Goal: Task Accomplishment & Management: Manage account settings

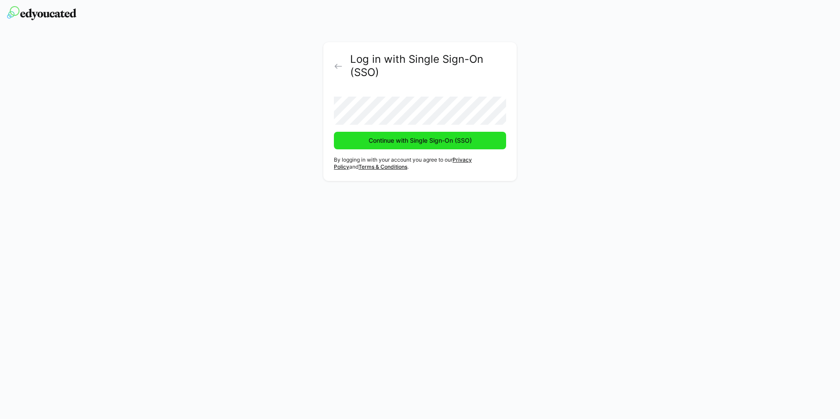
click at [389, 141] on span "Continue with Single Sign-On (SSO)" at bounding box center [420, 140] width 106 height 9
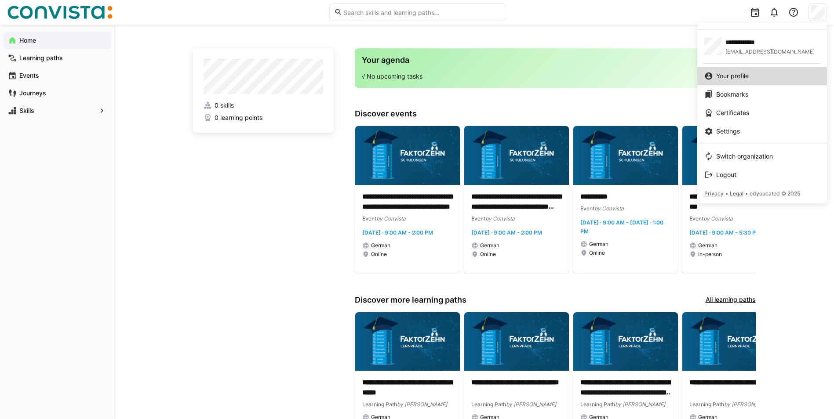
click at [743, 75] on span "Your profile" at bounding box center [732, 76] width 33 height 9
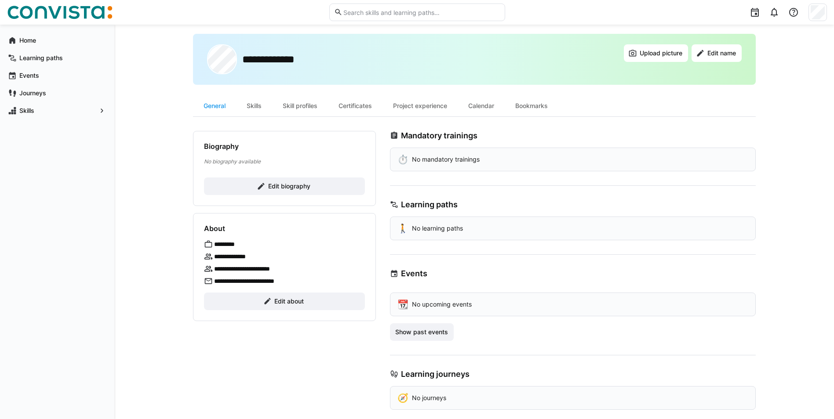
scroll to position [24, 0]
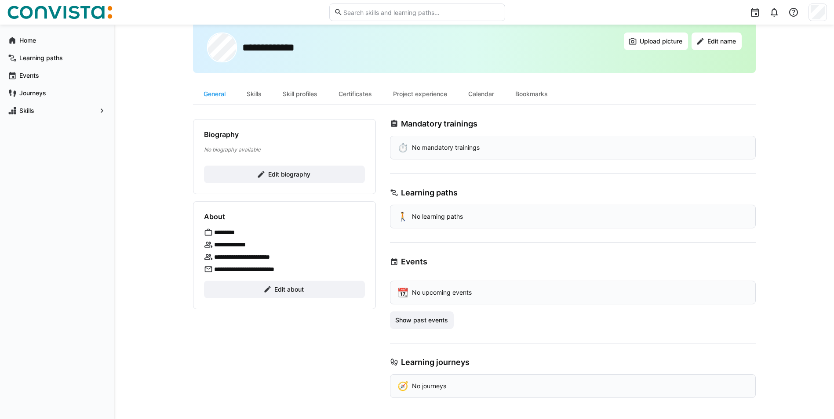
click at [810, 14] on div at bounding box center [817, 13] width 18 height 18
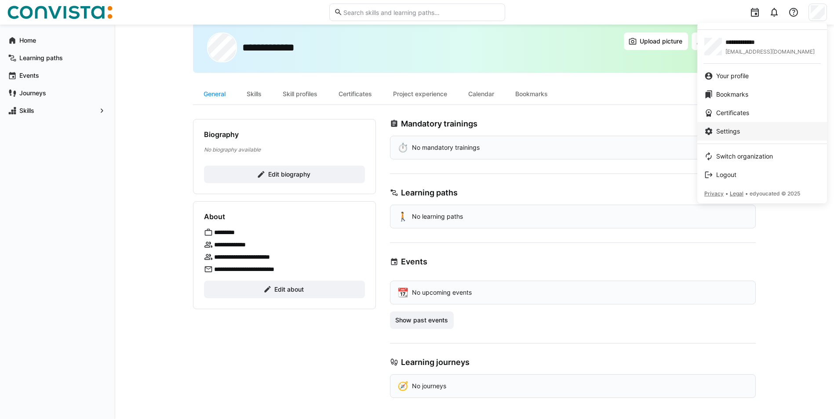
click at [748, 130] on div "Settings" at bounding box center [762, 131] width 116 height 9
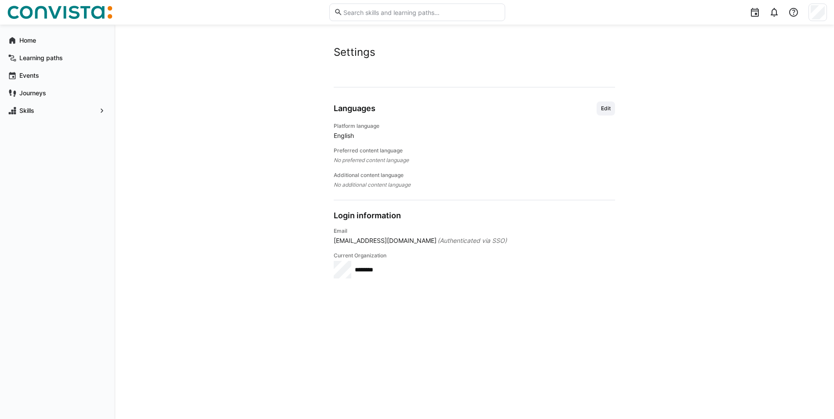
click at [345, 139] on span "English" at bounding box center [474, 135] width 281 height 9
click at [352, 130] on div "Platform language English" at bounding box center [474, 132] width 281 height 18
click at [604, 107] on span "Edit" at bounding box center [605, 108] width 11 height 7
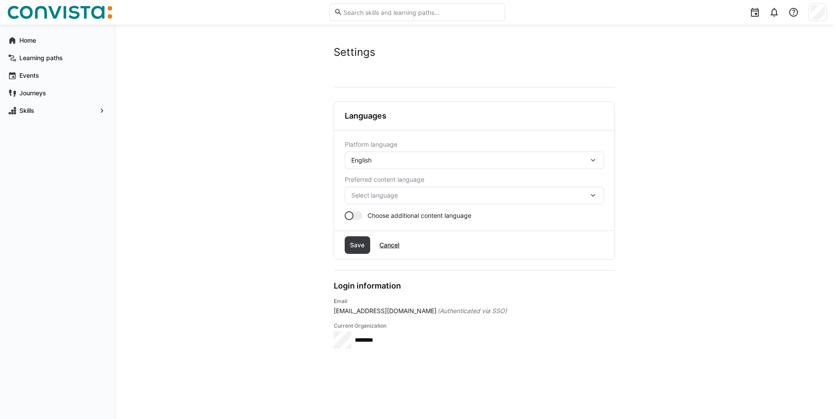
click at [398, 161] on div "English" at bounding box center [469, 160] width 237 height 8
click at [374, 184] on span "German" at bounding box center [363, 183] width 22 height 9
click at [372, 195] on span "Select language" at bounding box center [469, 195] width 237 height 9
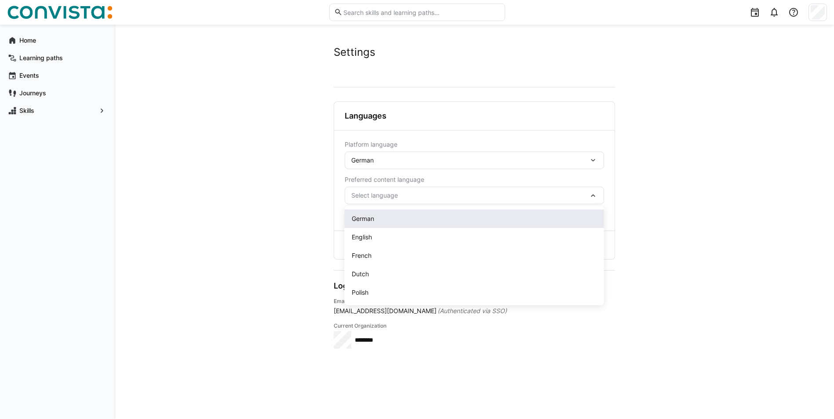
click at [378, 219] on div "German" at bounding box center [474, 218] width 245 height 9
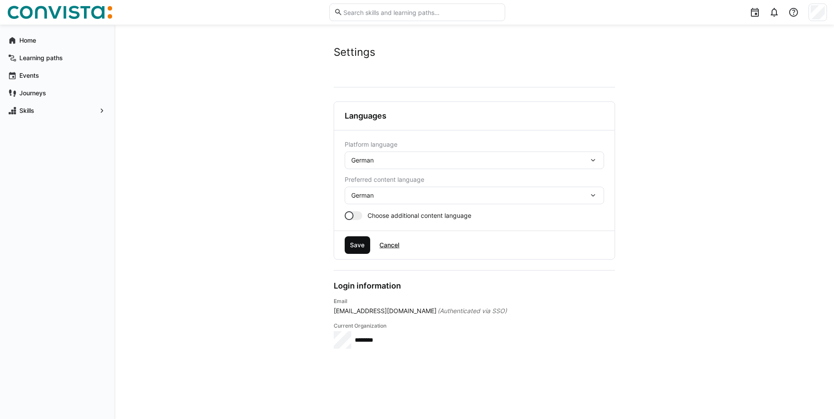
click at [356, 243] on span "Save" at bounding box center [357, 245] width 17 height 9
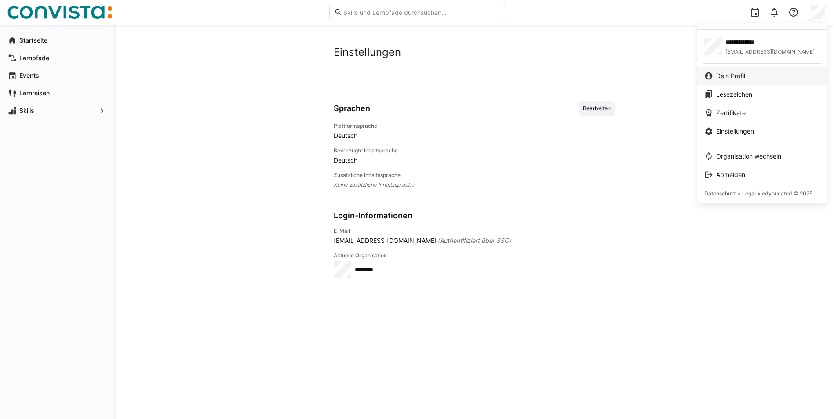
click at [745, 78] on span "Dein Profil" at bounding box center [730, 76] width 29 height 9
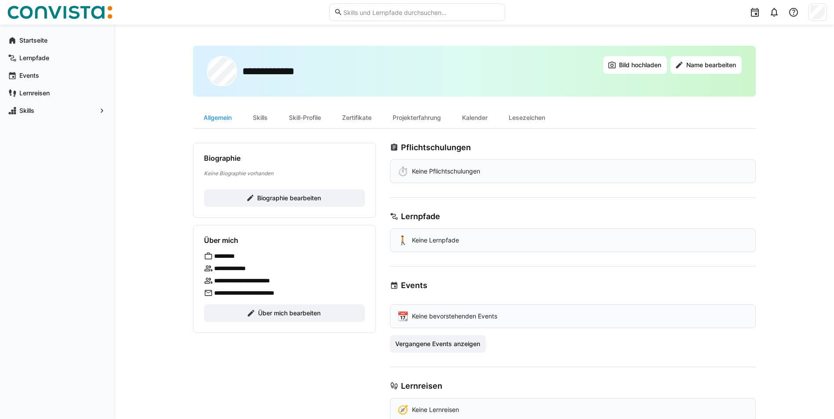
click at [114, 296] on div "Startseite Lernpfade Events Lernreisen Skills" at bounding box center [57, 222] width 114 height 395
drag, startPoint x: 218, startPoint y: 253, endPoint x: 253, endPoint y: 255, distance: 34.8
click at [253, 255] on div "*********" at bounding box center [284, 256] width 161 height 9
drag, startPoint x: 253, startPoint y: 255, endPoint x: 233, endPoint y: 282, distance: 33.7
click at [233, 282] on p "**********" at bounding box center [251, 280] width 75 height 9
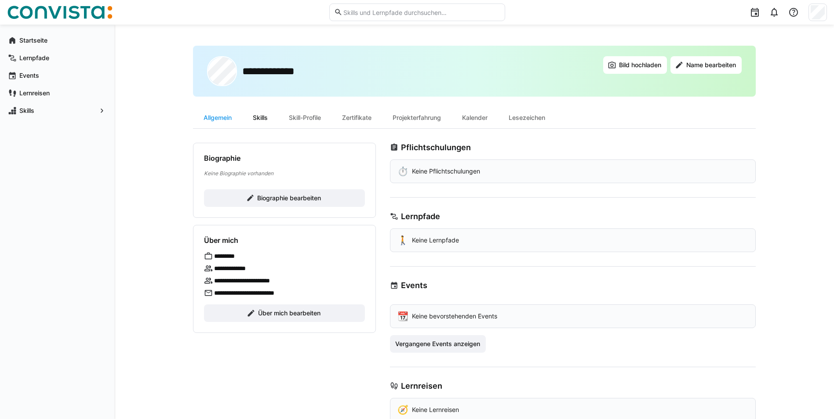
click at [258, 111] on div "Skills" at bounding box center [260, 117] width 36 height 21
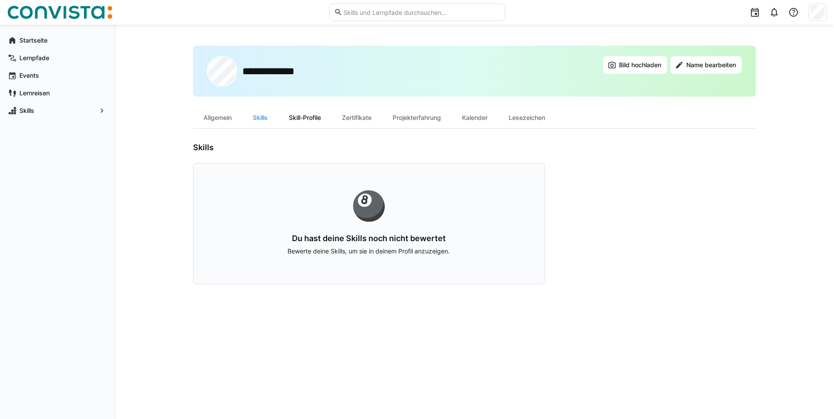
click at [308, 115] on div "Skill-Profile" at bounding box center [304, 117] width 53 height 21
click at [370, 118] on div "Zertifikate" at bounding box center [356, 117] width 51 height 21
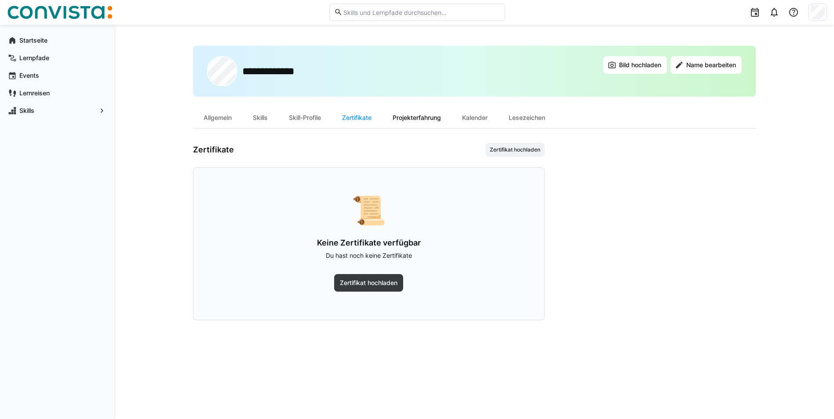
click at [421, 117] on div "Projekterfahrung" at bounding box center [416, 117] width 69 height 21
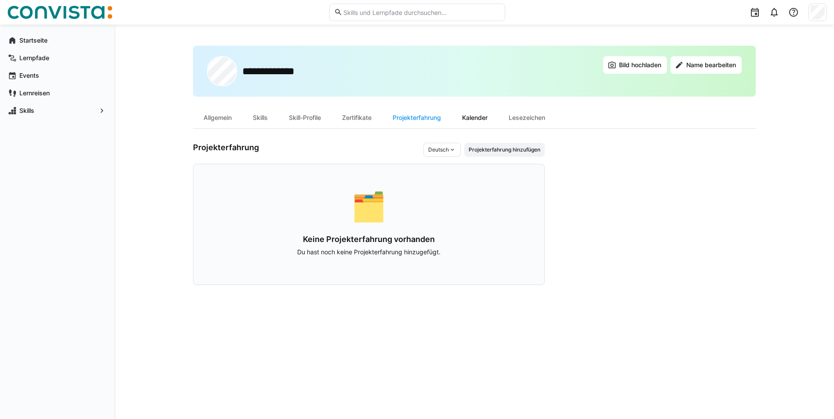
click at [465, 118] on div "Kalender" at bounding box center [474, 117] width 47 height 21
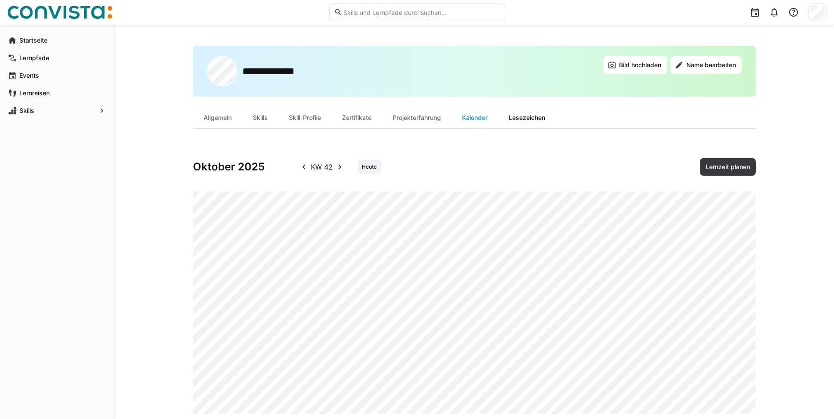
click at [532, 123] on div "Lesezeichen" at bounding box center [527, 117] width 58 height 21
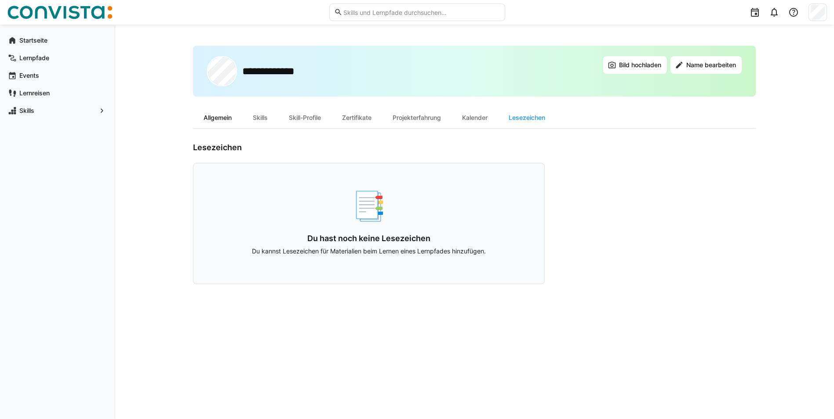
click at [216, 123] on div "Allgemein" at bounding box center [217, 117] width 49 height 21
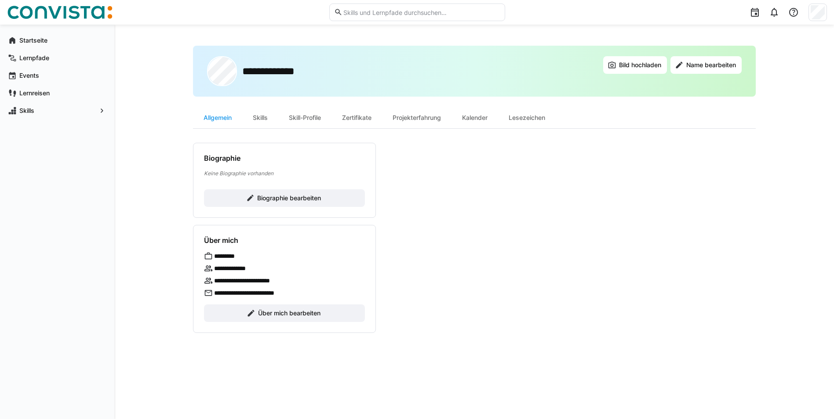
click at [143, 134] on div "**********" at bounding box center [473, 222] width 719 height 395
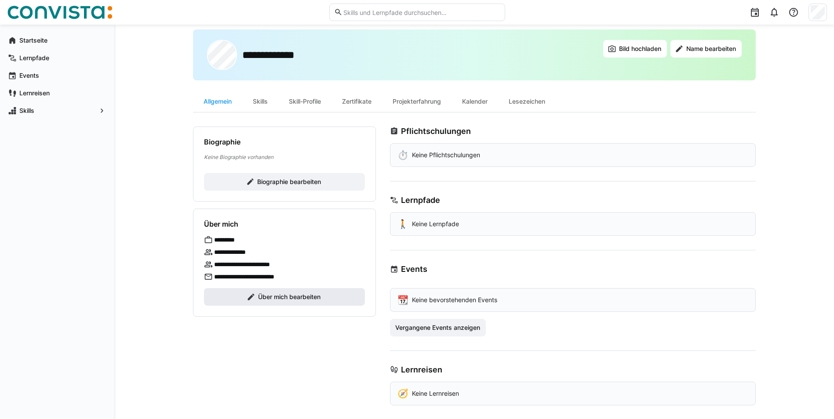
scroll to position [24, 0]
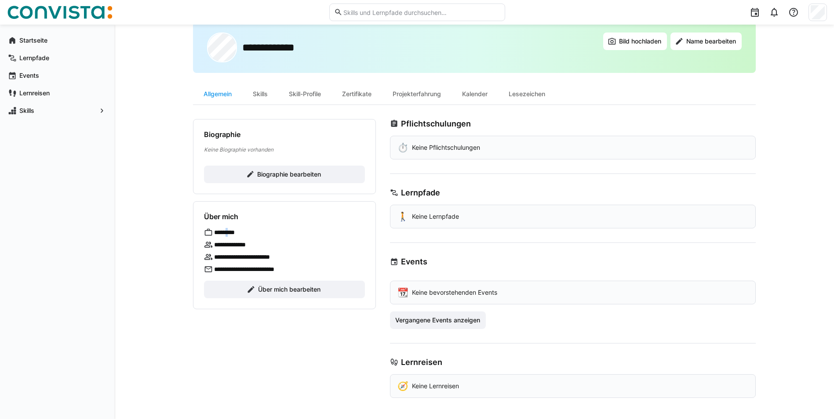
drag, startPoint x: 230, startPoint y: 235, endPoint x: 236, endPoint y: 234, distance: 5.3
click at [236, 234] on p "*********" at bounding box center [228, 232] width 29 height 9
drag, startPoint x: 236, startPoint y: 234, endPoint x: 252, endPoint y: 244, distance: 19.1
click at [252, 244] on div "**********" at bounding box center [284, 244] width 161 height 9
drag, startPoint x: 252, startPoint y: 244, endPoint x: 290, endPoint y: 252, distance: 39.0
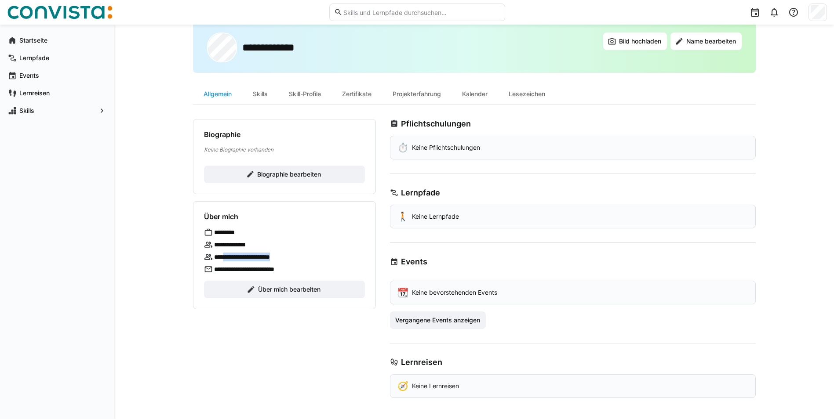
click at [290, 252] on div "**********" at bounding box center [284, 251] width 161 height 46
drag, startPoint x: 223, startPoint y: 269, endPoint x: 293, endPoint y: 267, distance: 69.5
click at [293, 267] on div "**********" at bounding box center [284, 269] width 161 height 9
drag, startPoint x: 293, startPoint y: 267, endPoint x: 335, endPoint y: 272, distance: 42.6
click at [335, 272] on div "**********" at bounding box center [284, 269] width 161 height 9
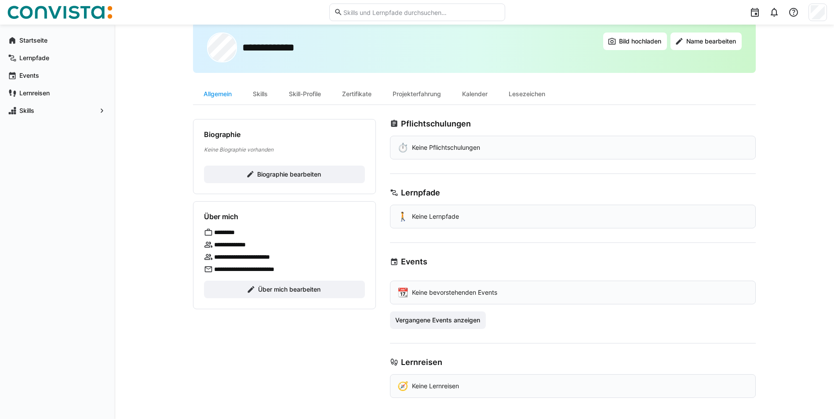
click at [445, 384] on p "Keine Lernreisen" at bounding box center [435, 386] width 47 height 9
drag, startPoint x: 445, startPoint y: 384, endPoint x: 429, endPoint y: 323, distance: 63.5
click at [429, 323] on span "Vergangene Events anzeigen" at bounding box center [437, 320] width 87 height 9
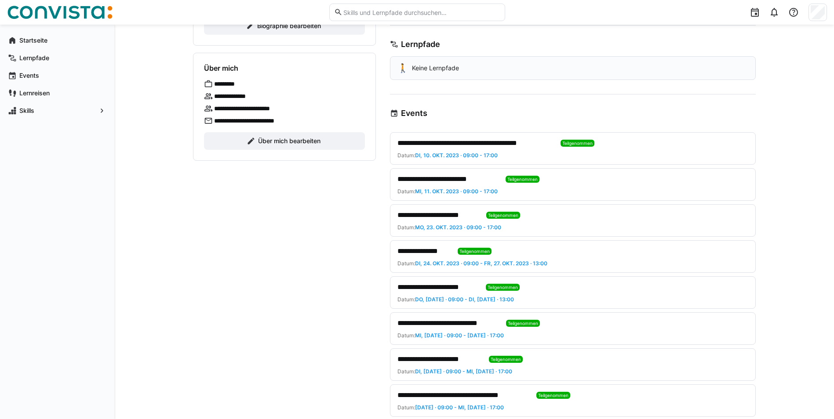
scroll to position [165, 0]
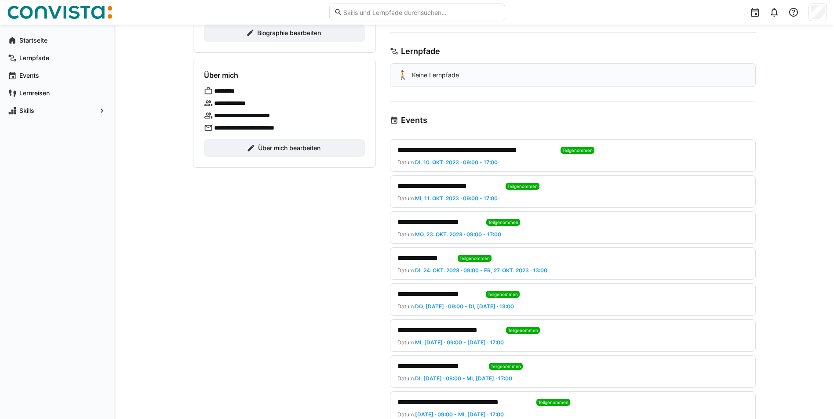
click at [437, 121] on div "Events" at bounding box center [573, 121] width 366 height 10
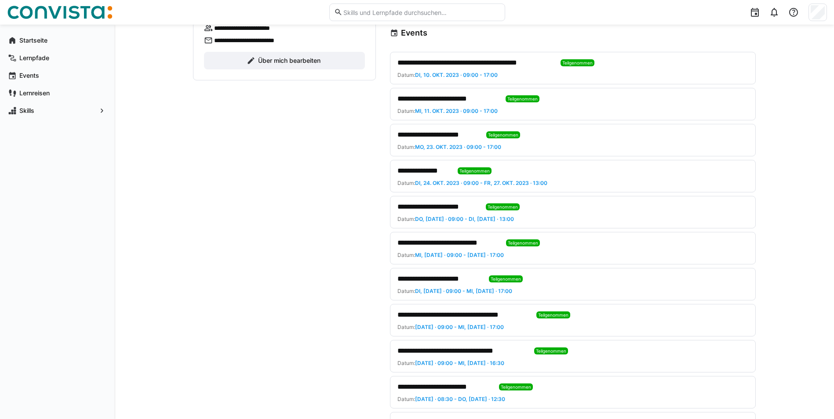
scroll to position [429, 0]
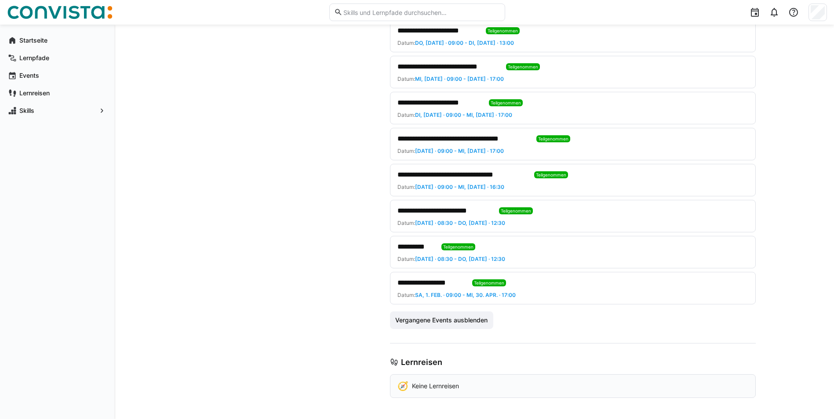
click at [470, 385] on div "🧭 Keine Lernreisen" at bounding box center [573, 386] width 366 height 24
click at [476, 324] on span "Vergangene Events ausblenden" at bounding box center [441, 320] width 95 height 9
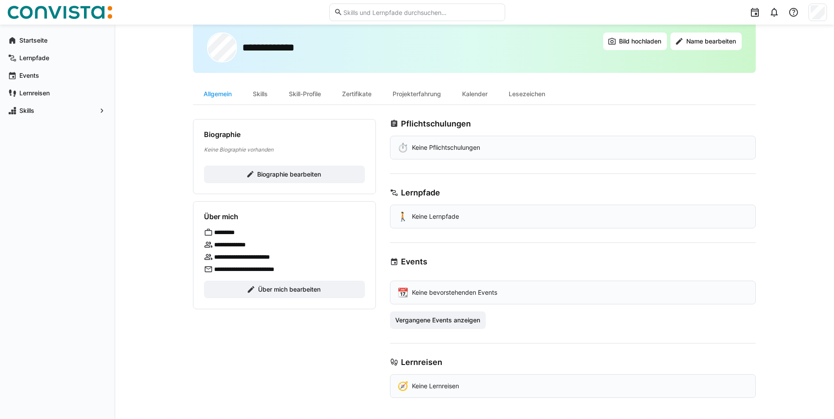
click at [465, 207] on div "🚶 Keine Lernpfade" at bounding box center [573, 217] width 366 height 24
click at [447, 143] on div "⏱️ Keine Pflichtschulungen" at bounding box center [573, 148] width 366 height 24
click at [255, 87] on div "Skills" at bounding box center [260, 94] width 36 height 21
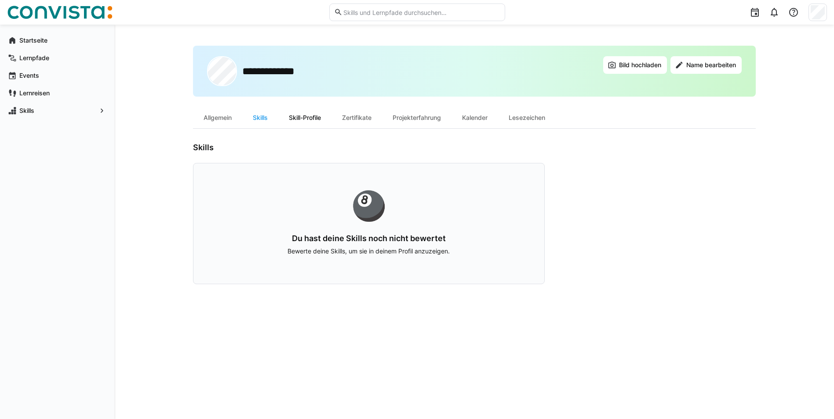
click at [298, 109] on div "Skill-Profile" at bounding box center [304, 117] width 53 height 21
click at [358, 117] on div "Zertifikate" at bounding box center [356, 117] width 51 height 21
